Goal: Leave review/rating: Leave review/rating

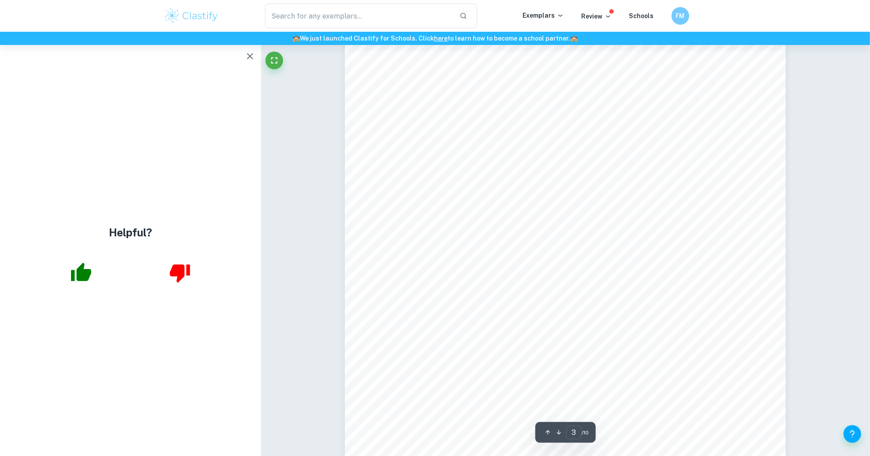
scroll to position [1319, 0]
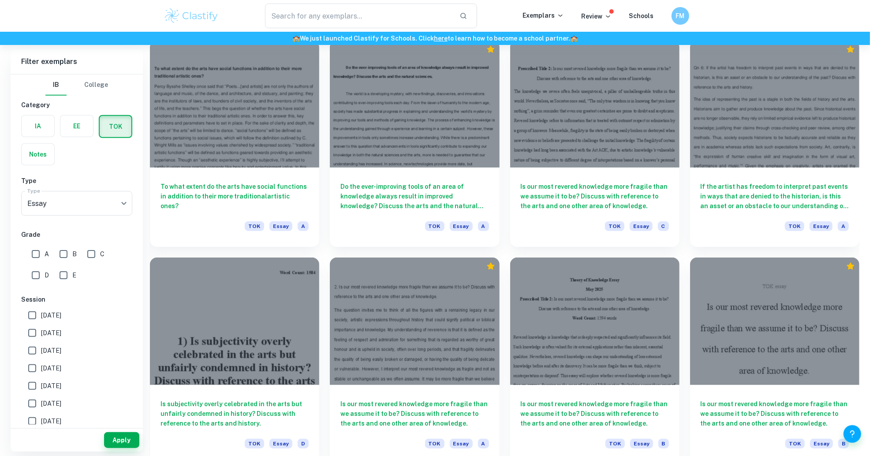
scroll to position [474, 0]
click at [396, 140] on div at bounding box center [414, 101] width 169 height 127
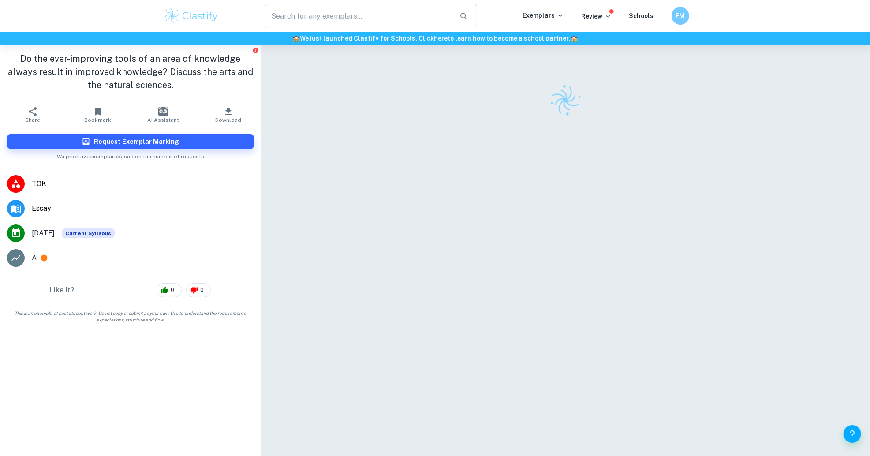
click at [396, 140] on div at bounding box center [565, 259] width 441 height 428
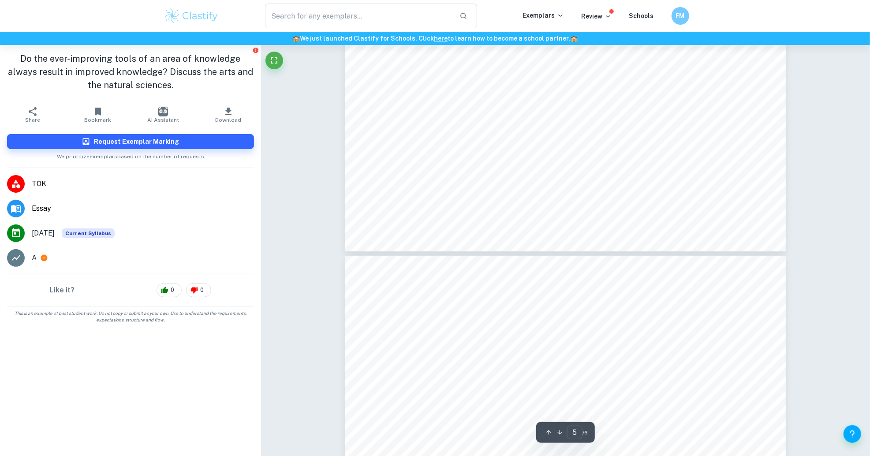
type input "6"
